Goal: Entertainment & Leisure: Browse casually

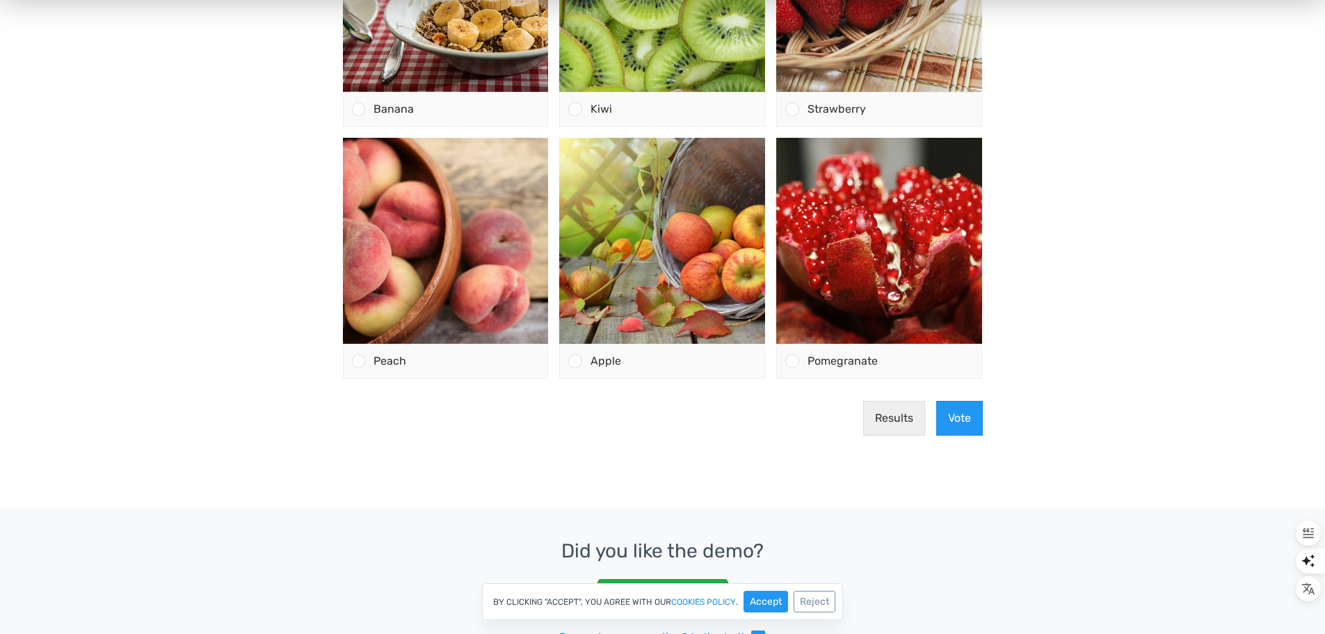
scroll to position [256, 0]
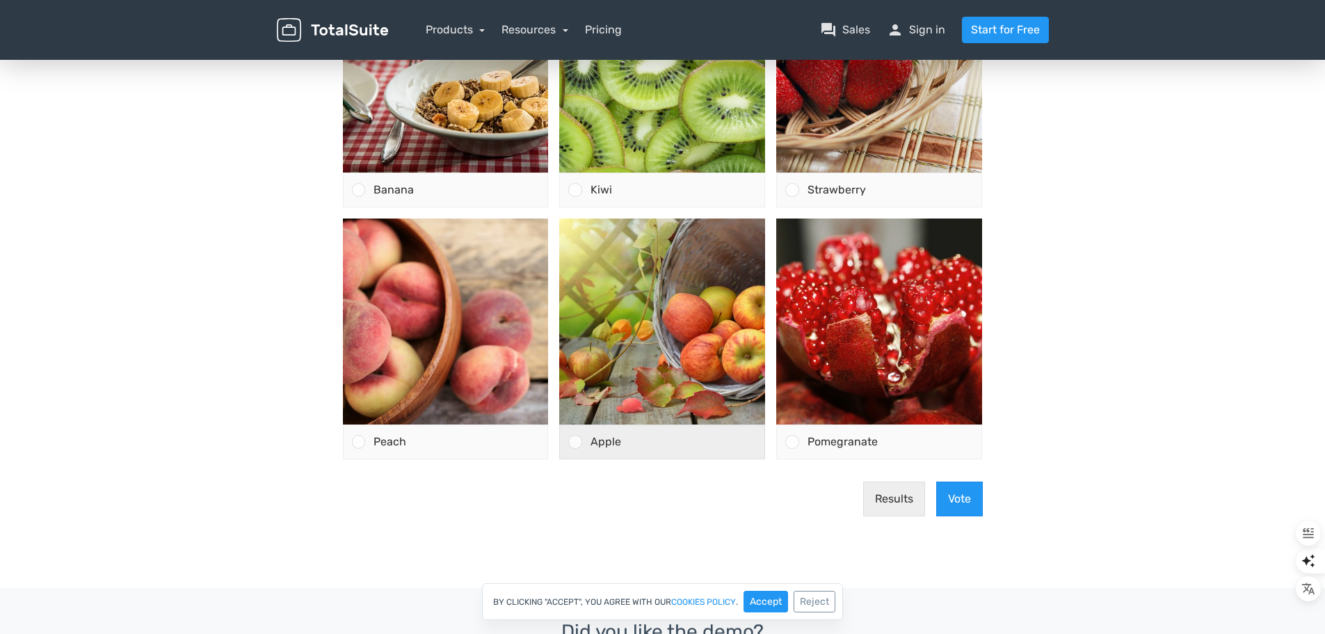
click at [575, 436] on div at bounding box center [574, 441] width 13 height 13
click at [575, 442] on input "Apple" at bounding box center [575, 442] width 0 height 0
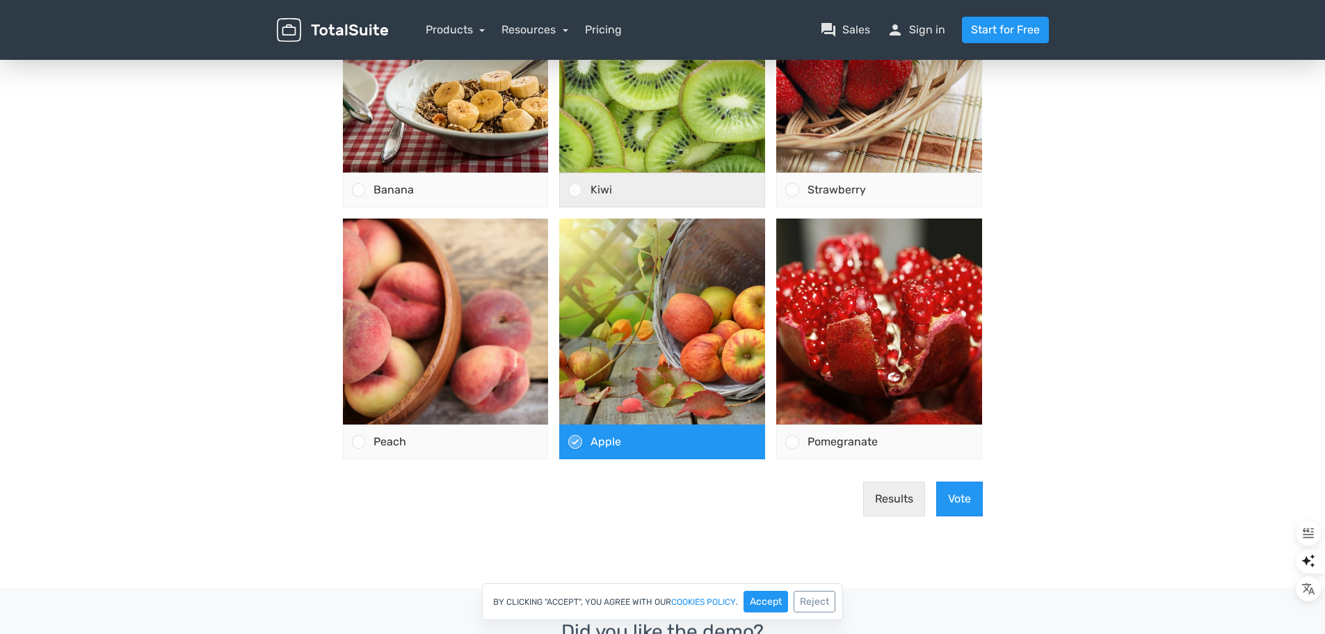
click at [572, 185] on div at bounding box center [574, 189] width 13 height 13
click at [575, 190] on input "Kiwi" at bounding box center [575, 190] width 0 height 0
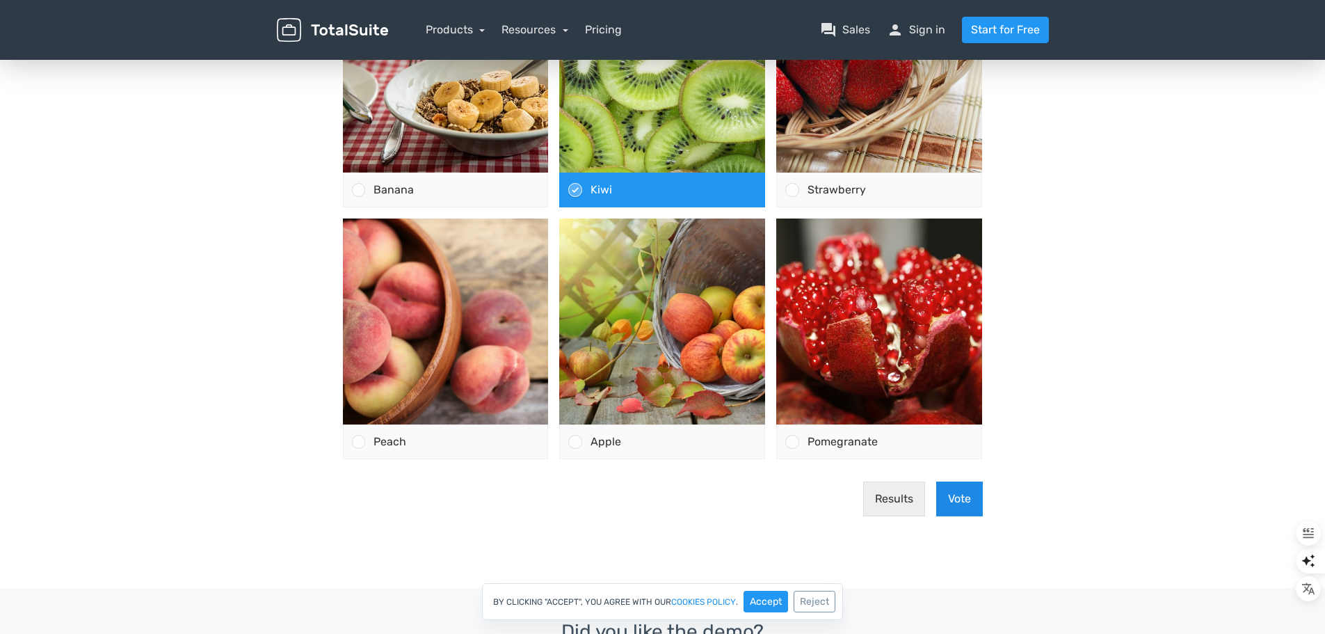
click at [962, 501] on button "Vote" at bounding box center [959, 498] width 47 height 35
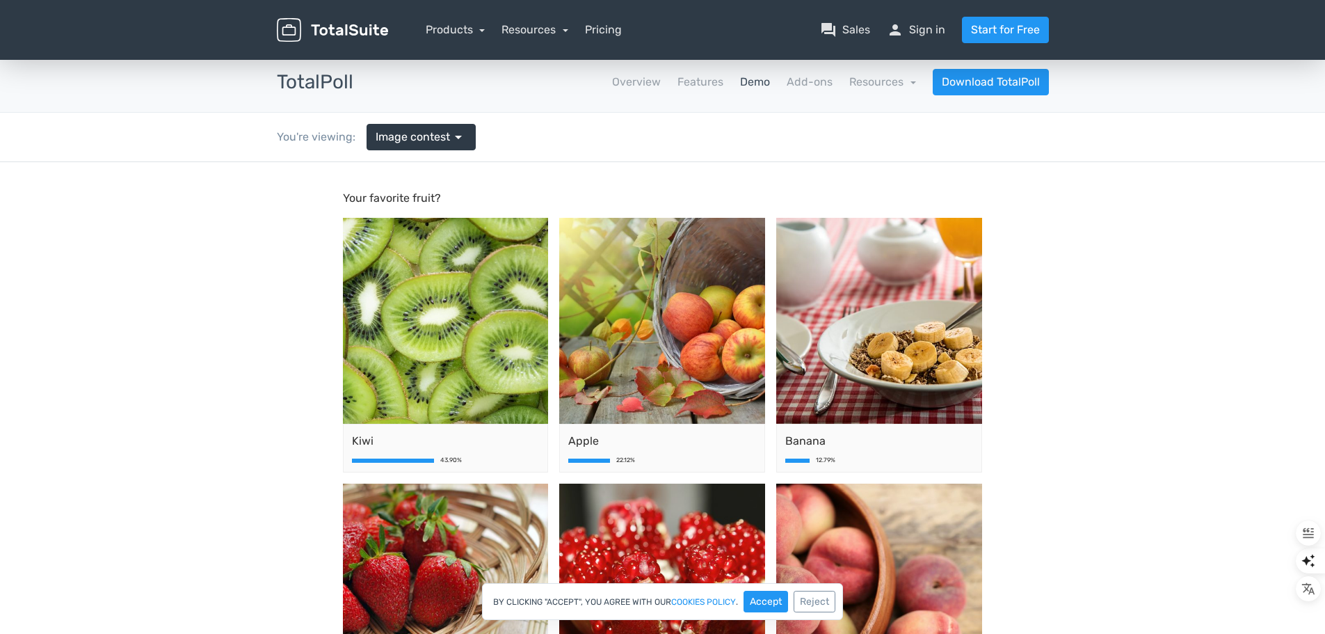
scroll to position [0, 0]
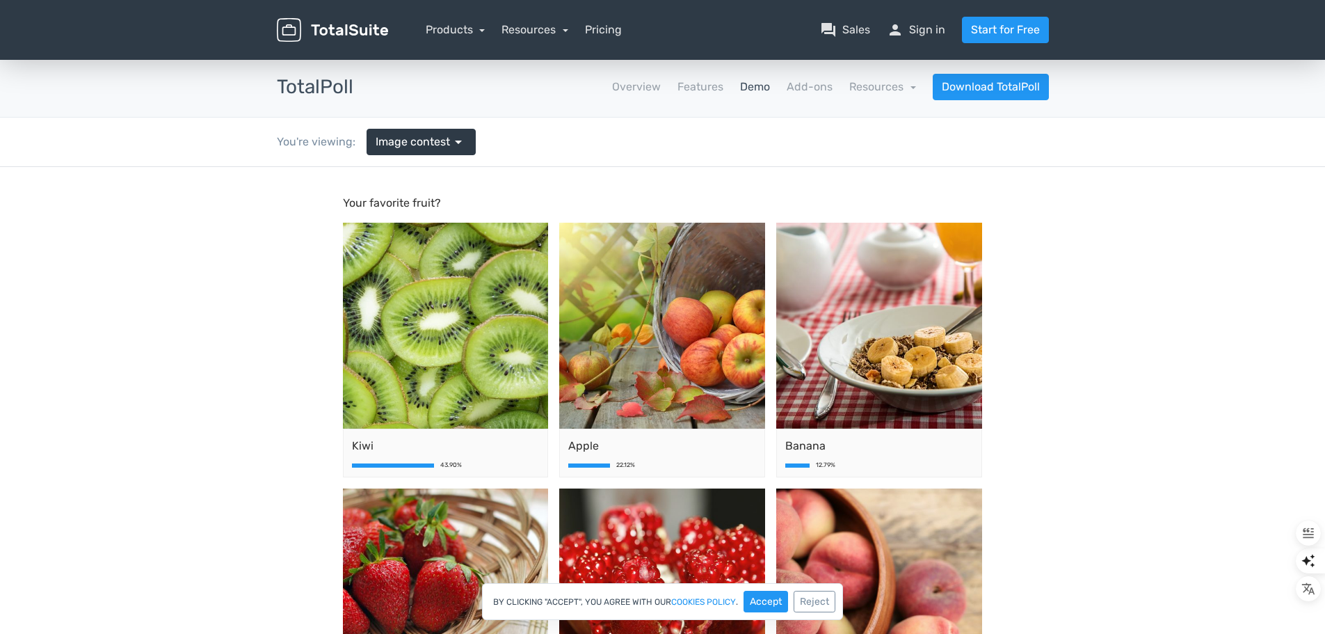
click at [753, 86] on link "Demo" at bounding box center [755, 87] width 30 height 17
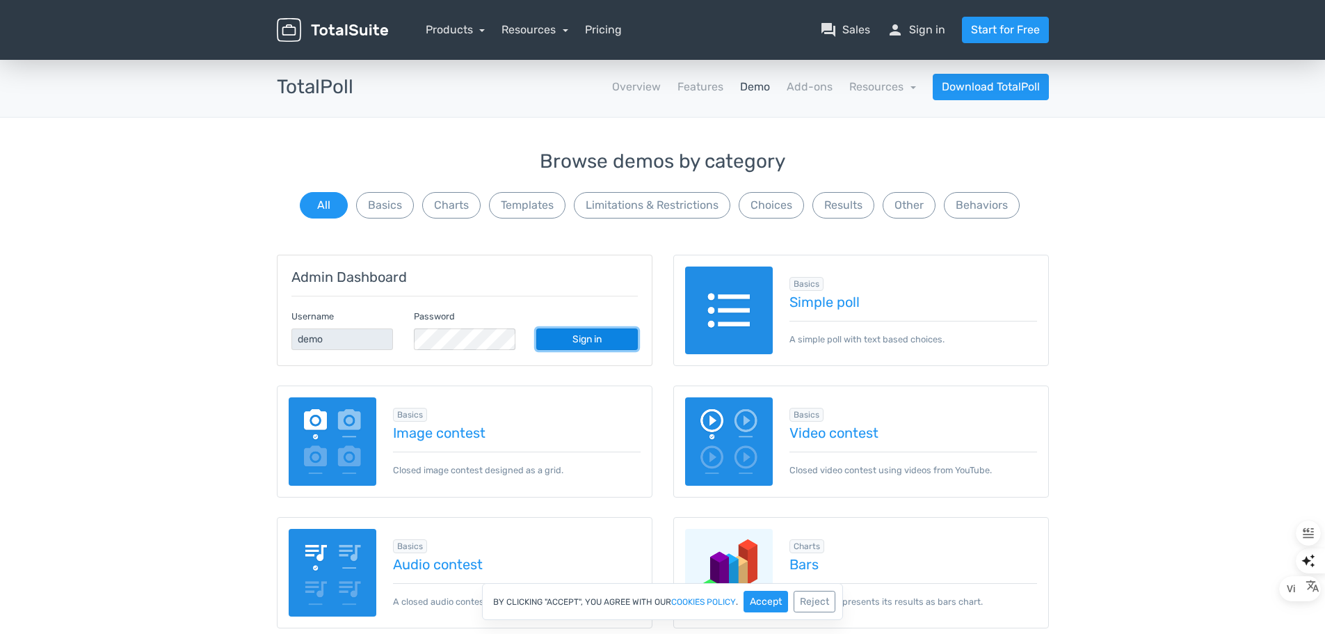
click at [593, 341] on link "Sign in" at bounding box center [587, 339] width 102 height 22
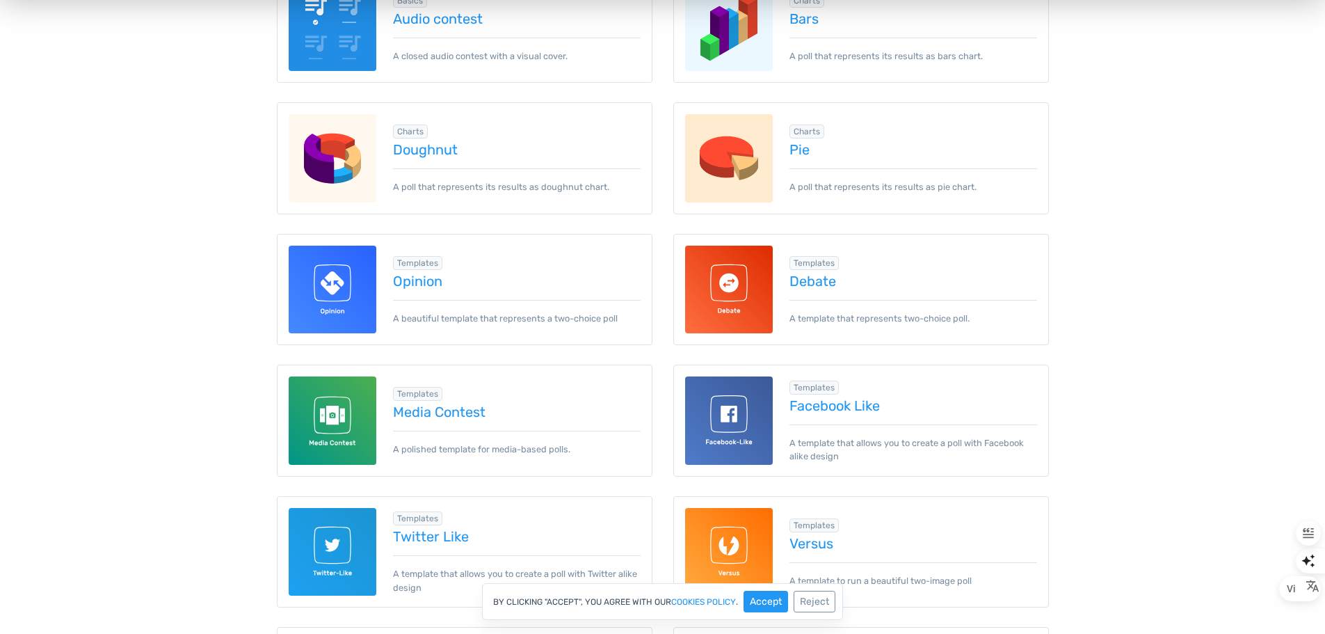
scroll to position [556, 0]
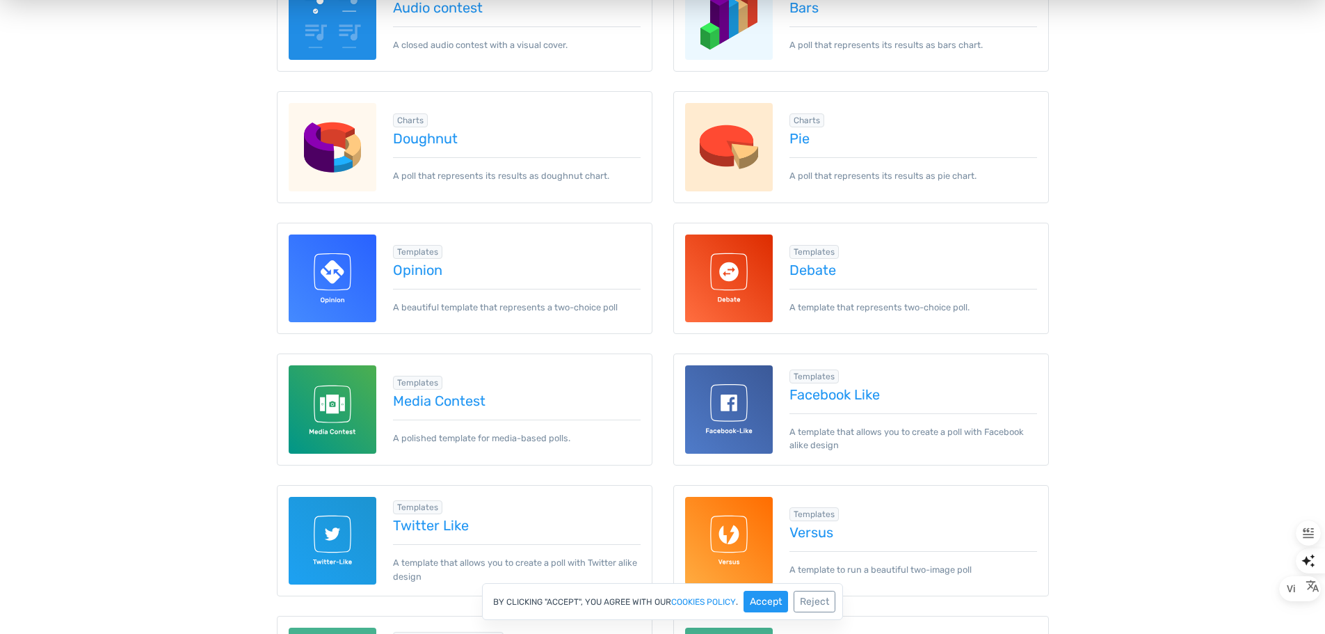
click at [739, 406] on img at bounding box center [729, 409] width 88 height 88
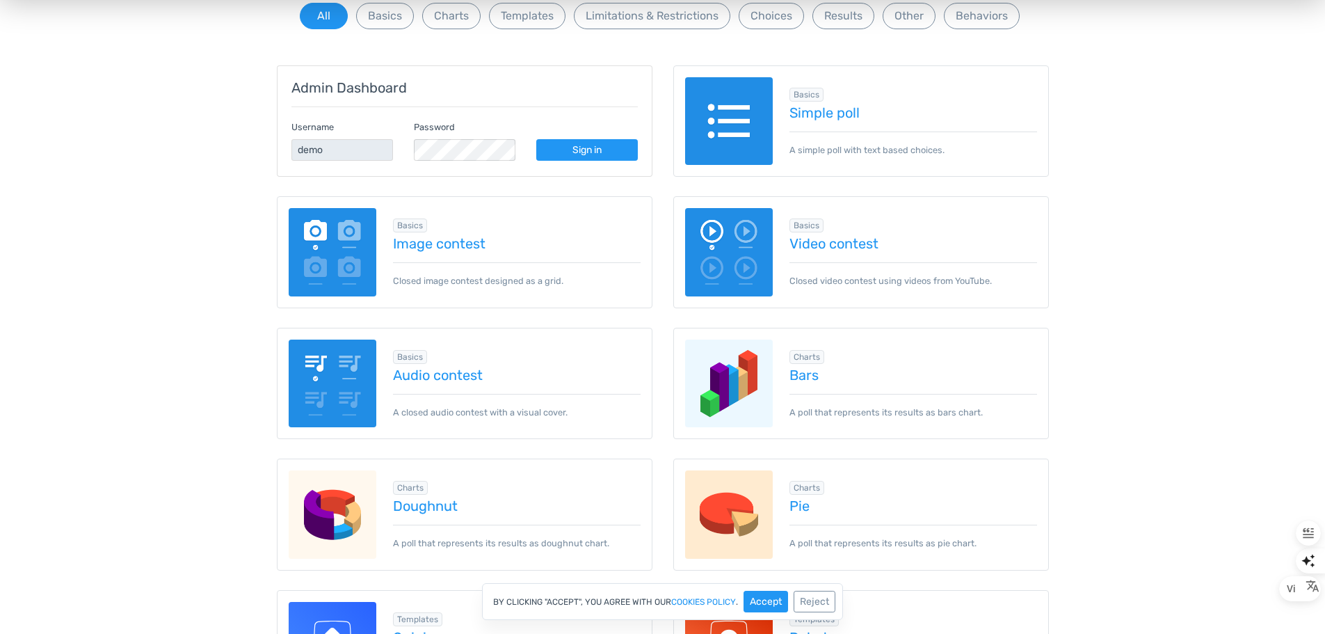
scroll to position [139, 0]
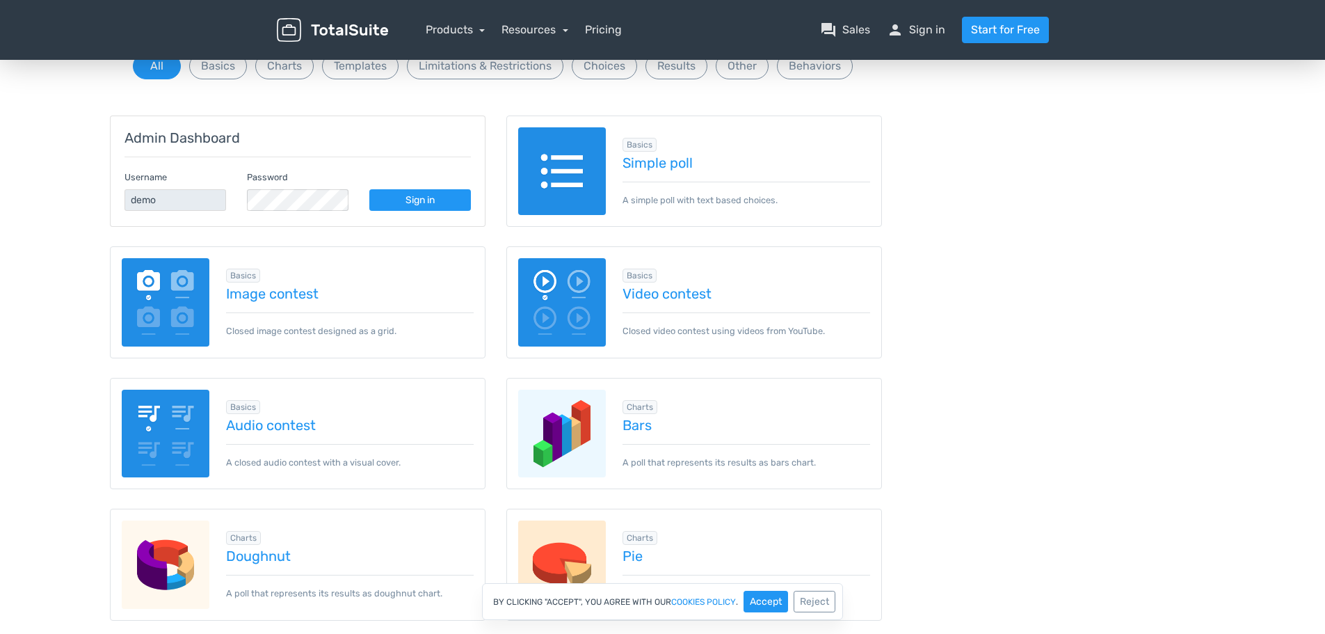
click at [550, 170] on img at bounding box center [562, 171] width 88 height 88
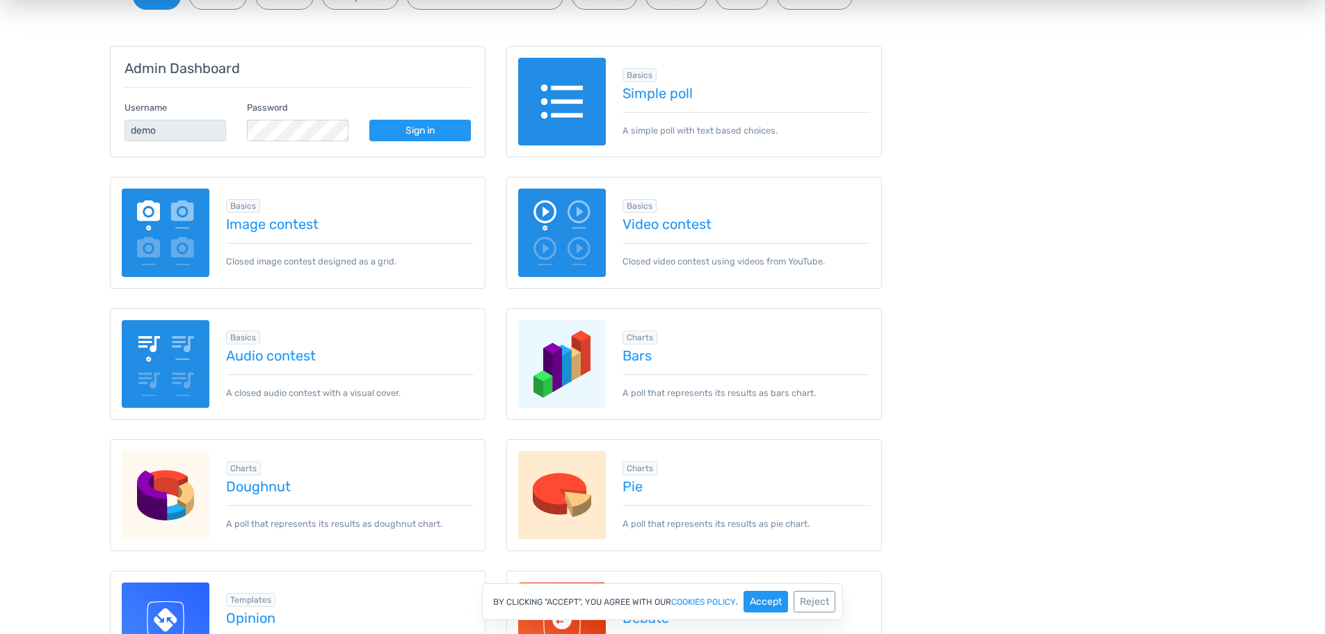
click at [556, 380] on img at bounding box center [562, 364] width 88 height 88
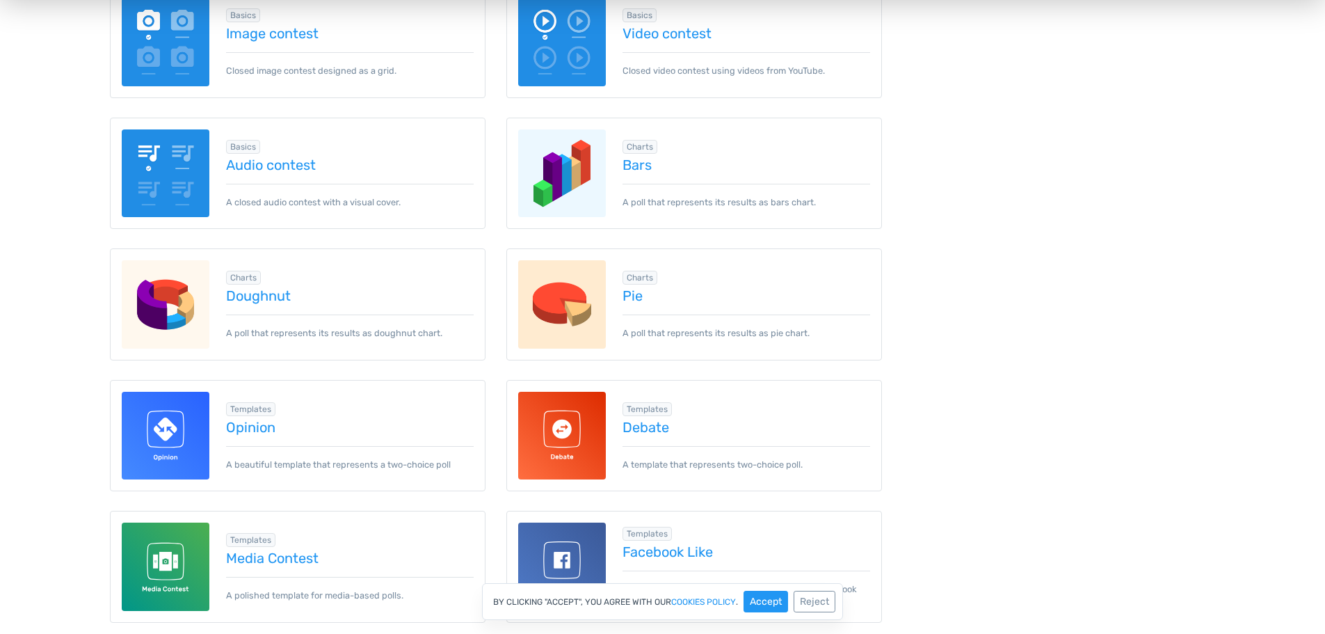
scroll to position [417, 0]
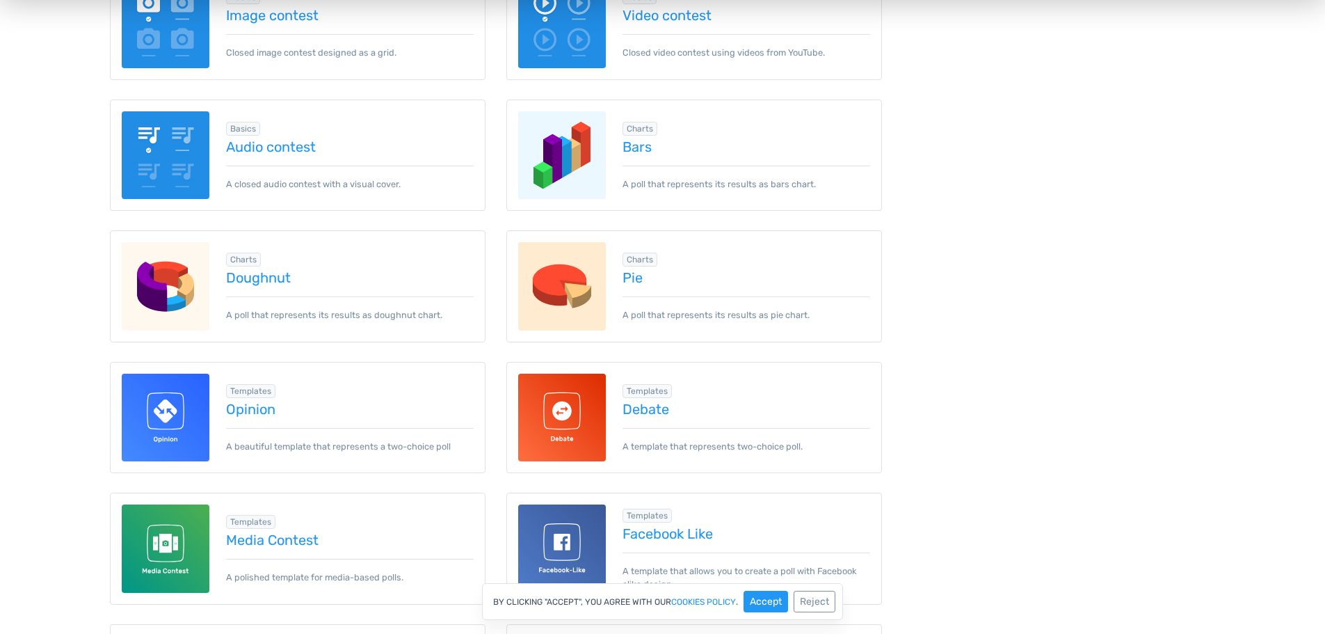
click at [176, 394] on img at bounding box center [166, 418] width 88 height 88
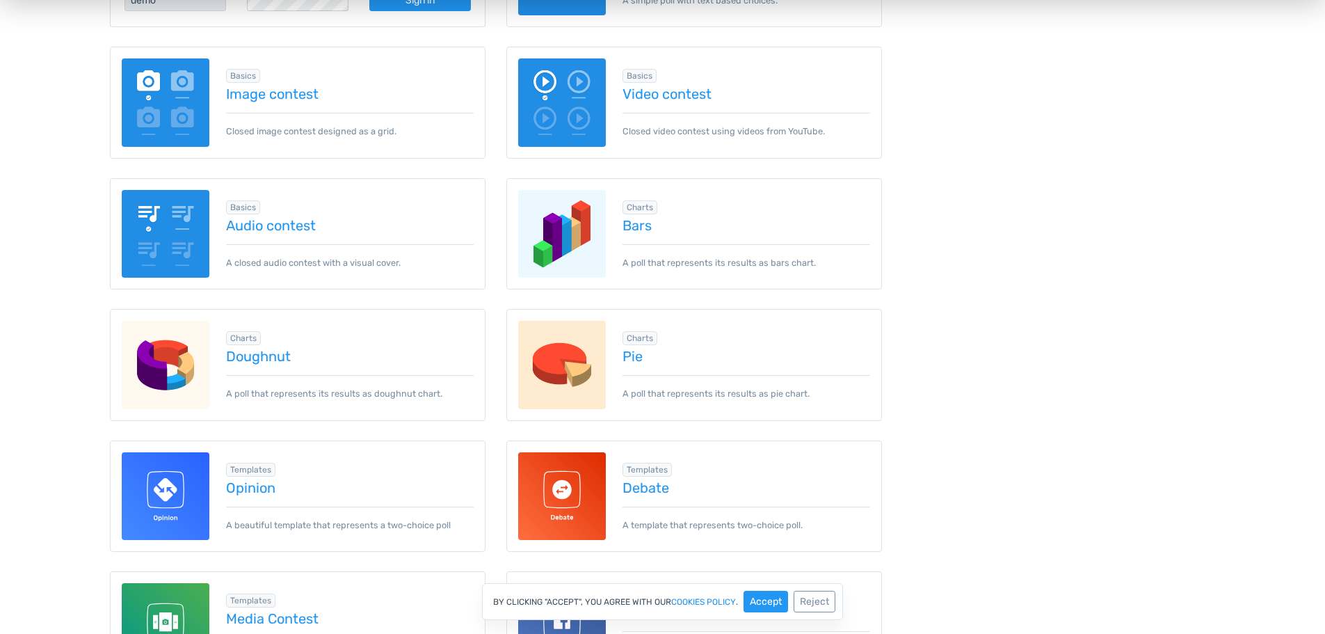
scroll to position [0, 0]
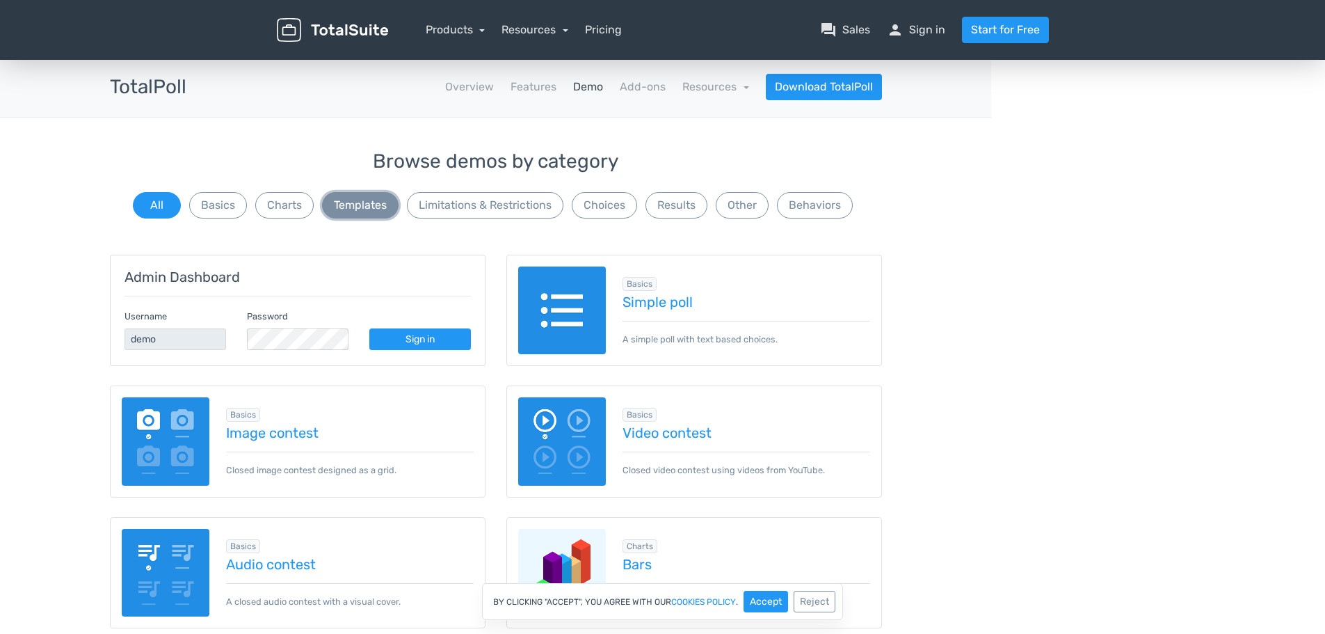
click at [371, 210] on button "Templates" at bounding box center [360, 205] width 77 height 26
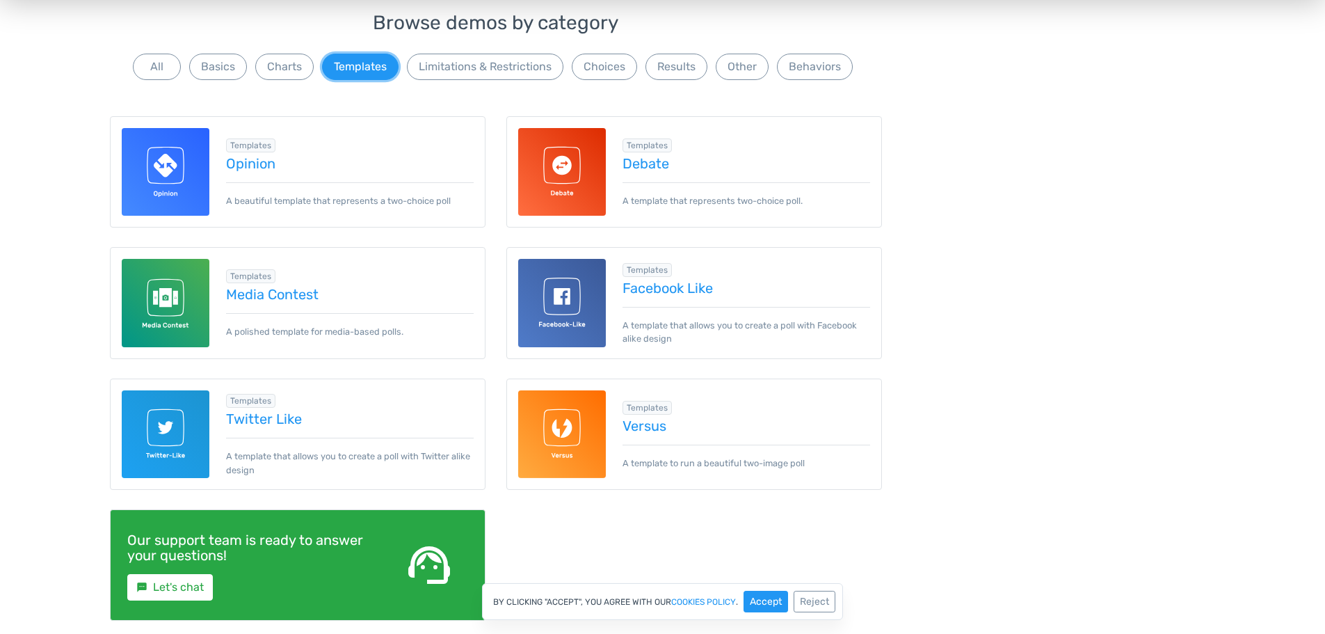
scroll to position [139, 0]
click at [157, 303] on img at bounding box center [166, 302] width 88 height 88
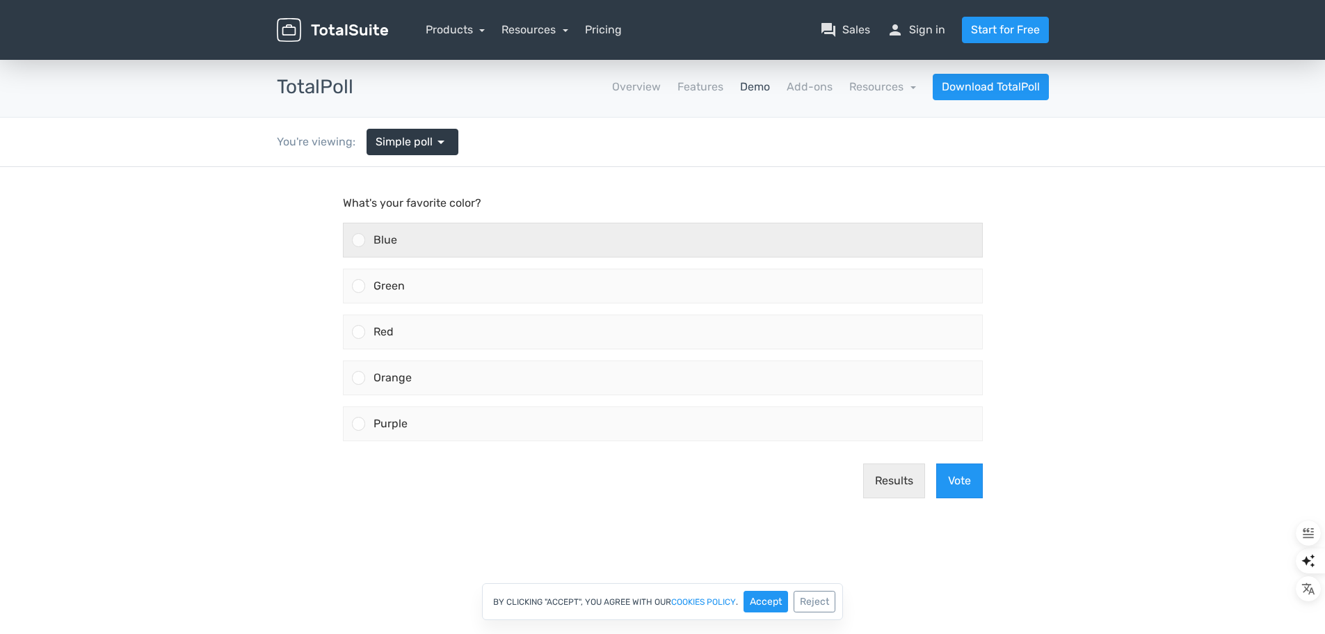
click at [375, 240] on span "Blue" at bounding box center [386, 239] width 24 height 13
click at [358, 240] on input "Blue" at bounding box center [358, 240] width 0 height 0
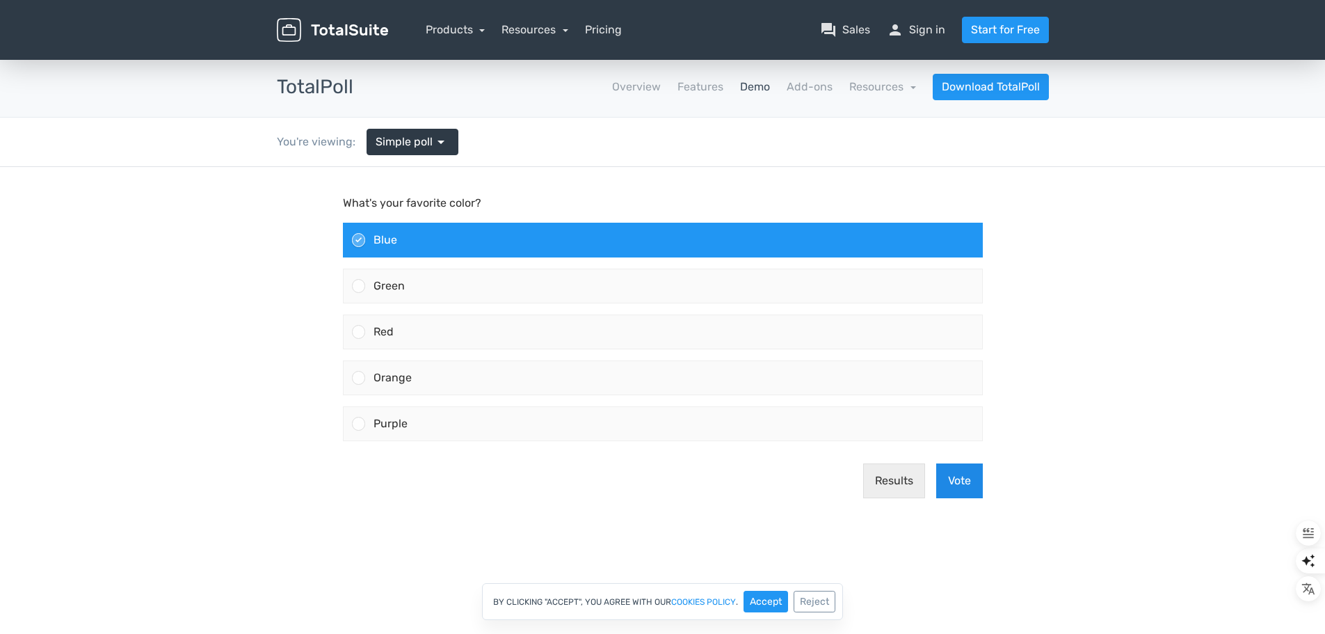
click at [966, 475] on button "Vote" at bounding box center [959, 480] width 47 height 35
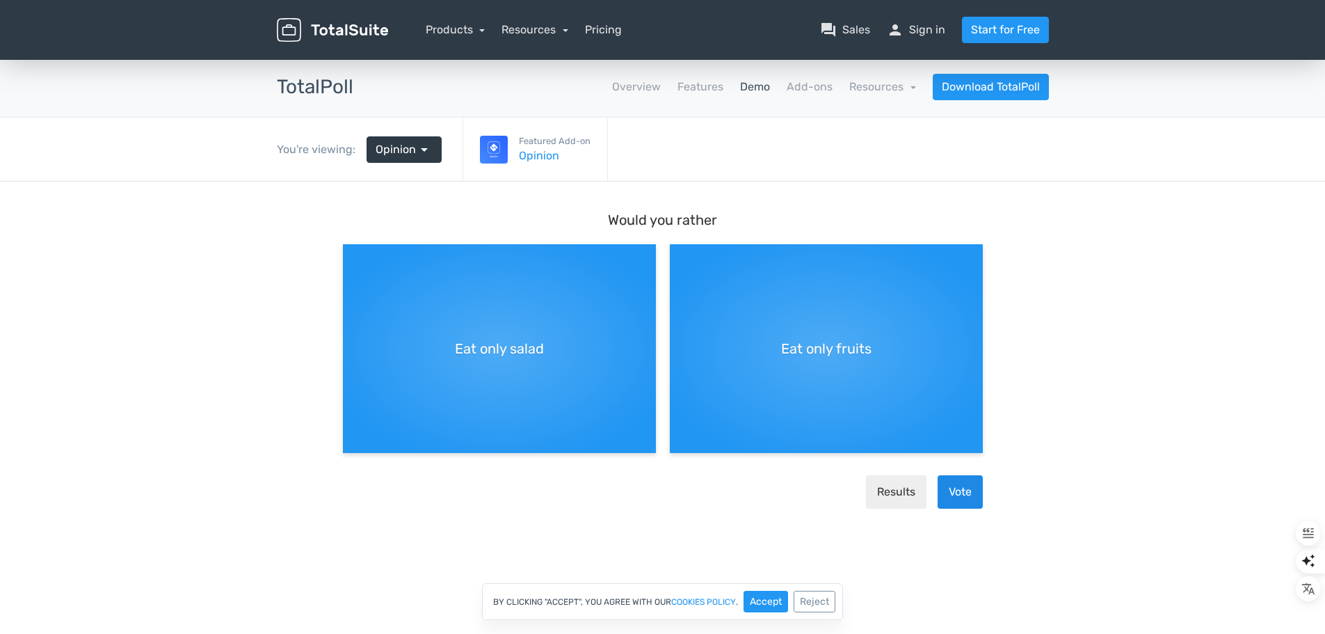
click at [971, 496] on button "Vote" at bounding box center [960, 491] width 45 height 33
